Goal: Transaction & Acquisition: Obtain resource

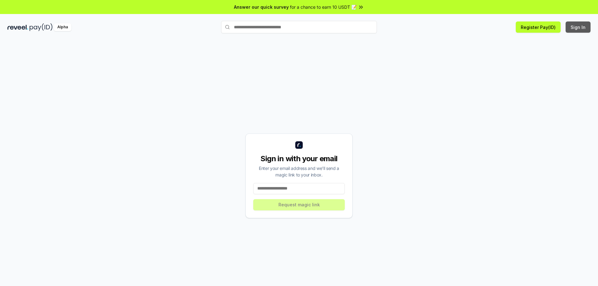
click at [582, 24] on button "Sign In" at bounding box center [577, 26] width 25 height 11
click at [290, 195] on div "Sign in with your email Enter your email address and we’ll send a magic link to…" at bounding box center [298, 176] width 107 height 85
click at [292, 190] on input at bounding box center [299, 188] width 92 height 11
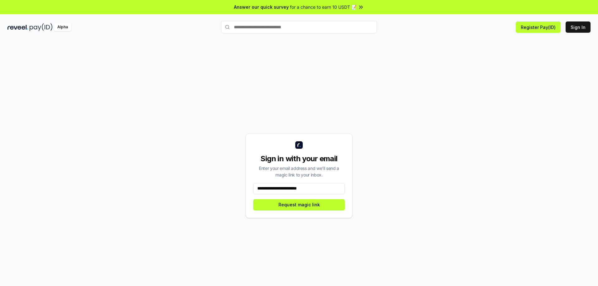
type input "**********"
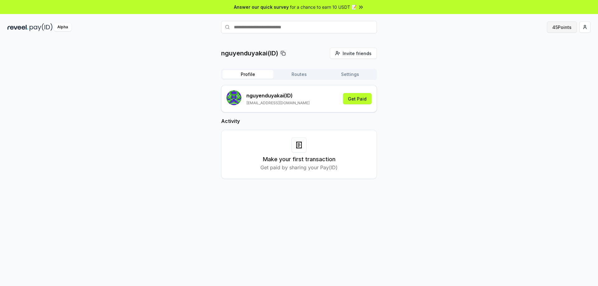
click at [554, 27] on button "45 Points" at bounding box center [562, 26] width 30 height 11
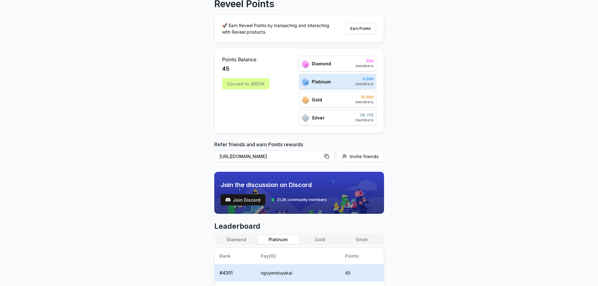
scroll to position [34, 0]
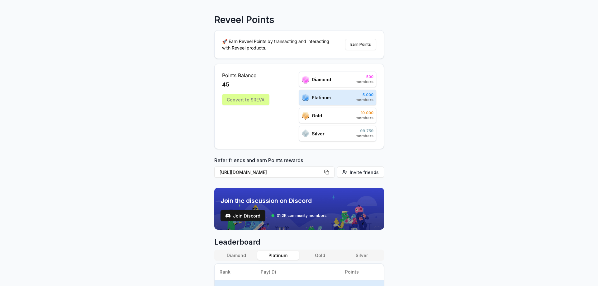
click at [346, 98] on div "Platinum 5.000 members" at bounding box center [337, 98] width 77 height 16
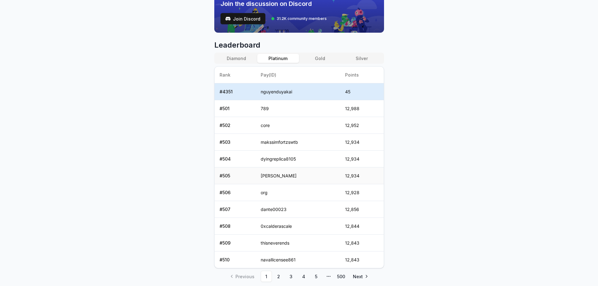
scroll to position [220, 0]
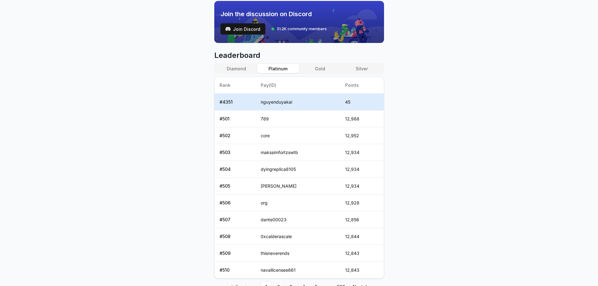
click at [237, 62] on div "Leaderboard Diamond Platinum Gold Silver Rank Pay(ID) Points # 4351 nguyenduyak…" at bounding box center [299, 171] width 170 height 242
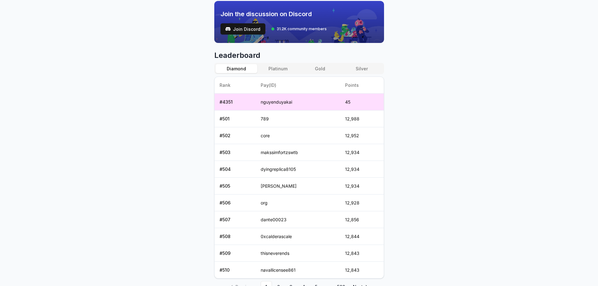
click at [237, 67] on button "Diamond" at bounding box center [236, 68] width 42 height 9
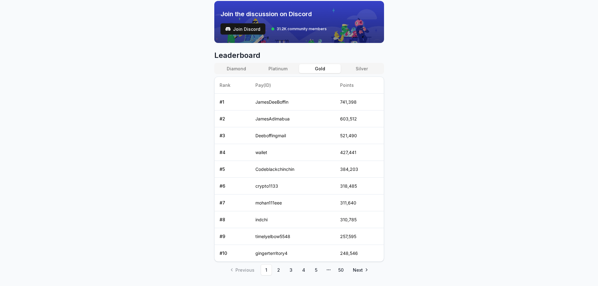
click at [317, 68] on button "Gold" at bounding box center [320, 68] width 42 height 9
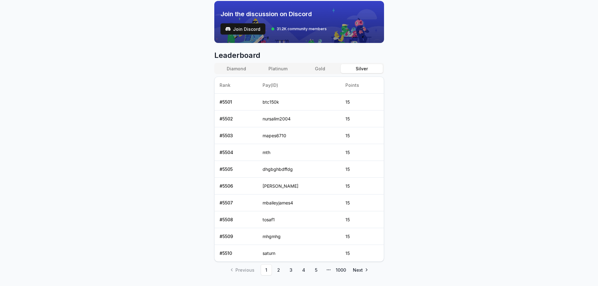
click at [355, 68] on button "Silver" at bounding box center [362, 68] width 42 height 9
click at [310, 70] on button "Gold" at bounding box center [320, 68] width 42 height 9
click at [284, 69] on button "Platinum" at bounding box center [278, 68] width 42 height 9
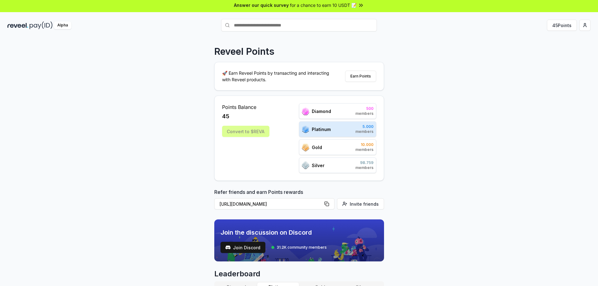
scroll to position [0, 0]
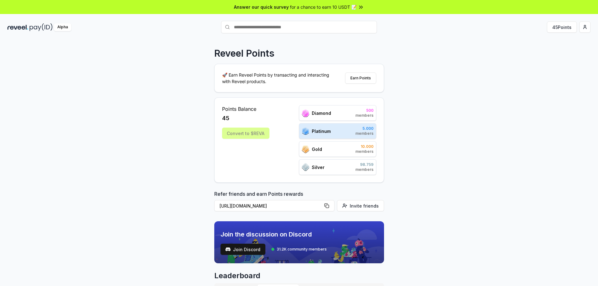
click at [252, 131] on div "Convert to $REVA" at bounding box center [245, 133] width 47 height 11
click at [252, 134] on div "Convert to $REVA" at bounding box center [245, 133] width 47 height 11
click at [357, 81] on button "Earn Points" at bounding box center [360, 78] width 31 height 11
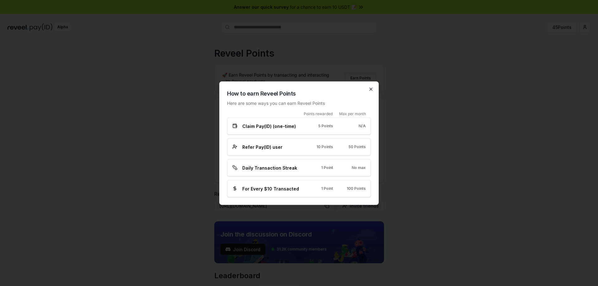
click at [371, 89] on icon "button" at bounding box center [370, 89] width 5 height 5
